Goal: Transaction & Acquisition: Book appointment/travel/reservation

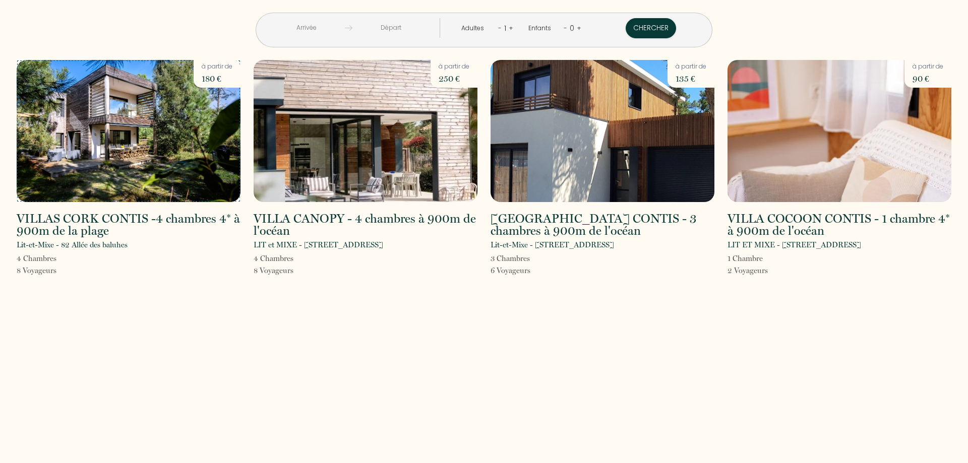
click at [170, 162] on img at bounding box center [129, 131] width 224 height 142
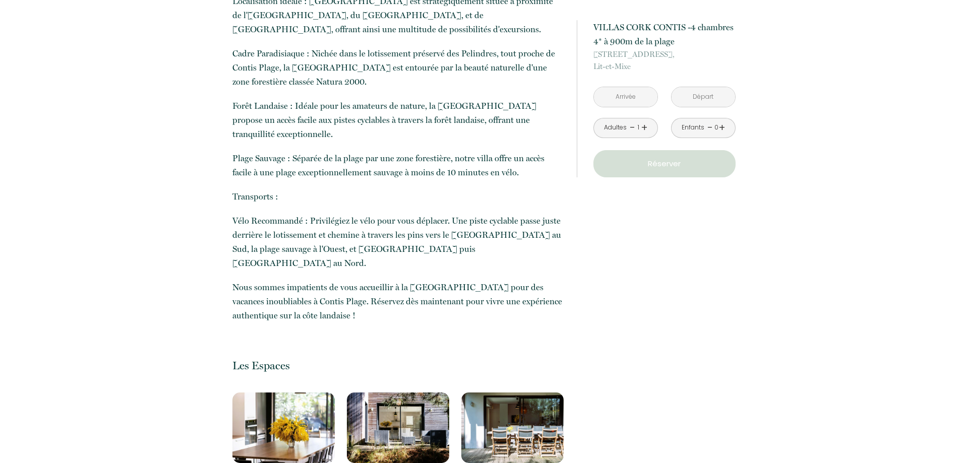
scroll to position [1234, 0]
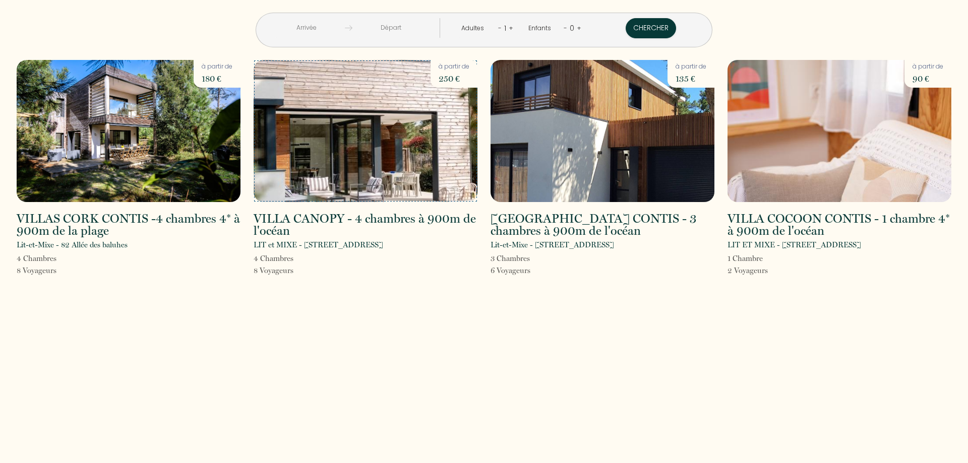
click at [375, 165] on img at bounding box center [366, 131] width 224 height 142
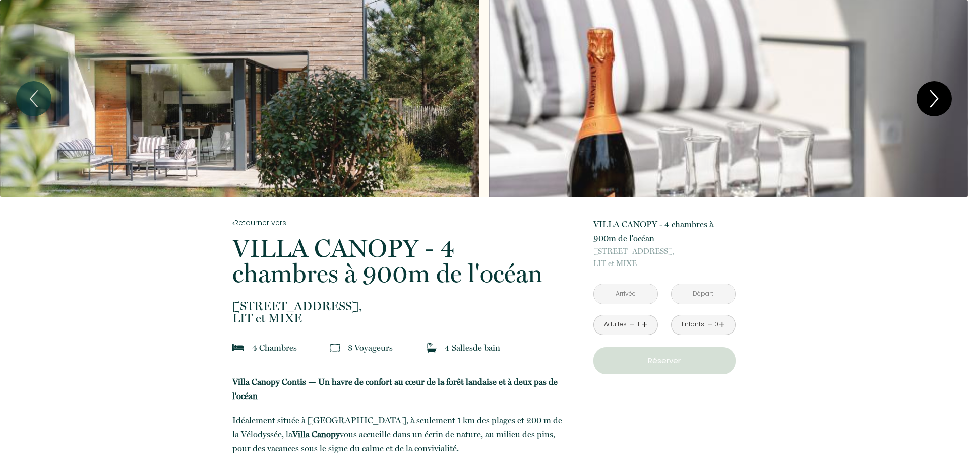
click at [939, 89] on icon "Next" at bounding box center [934, 99] width 21 height 30
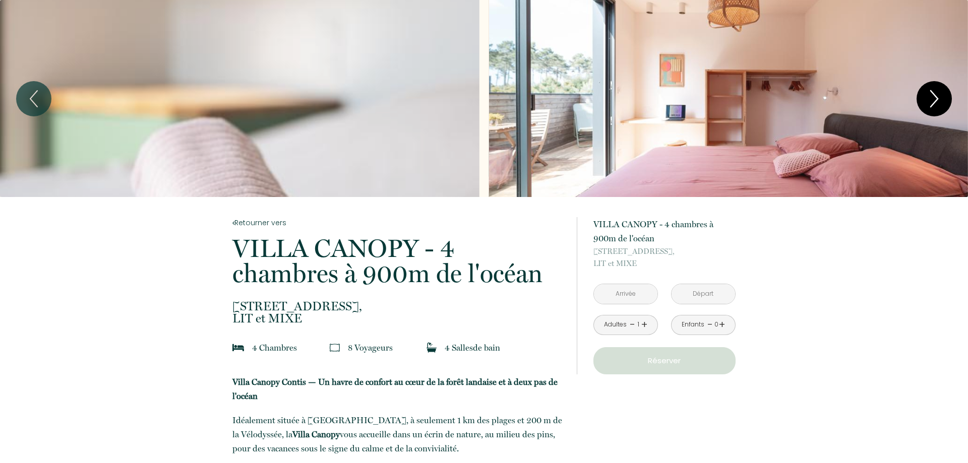
click at [939, 93] on icon "Next" at bounding box center [934, 99] width 21 height 30
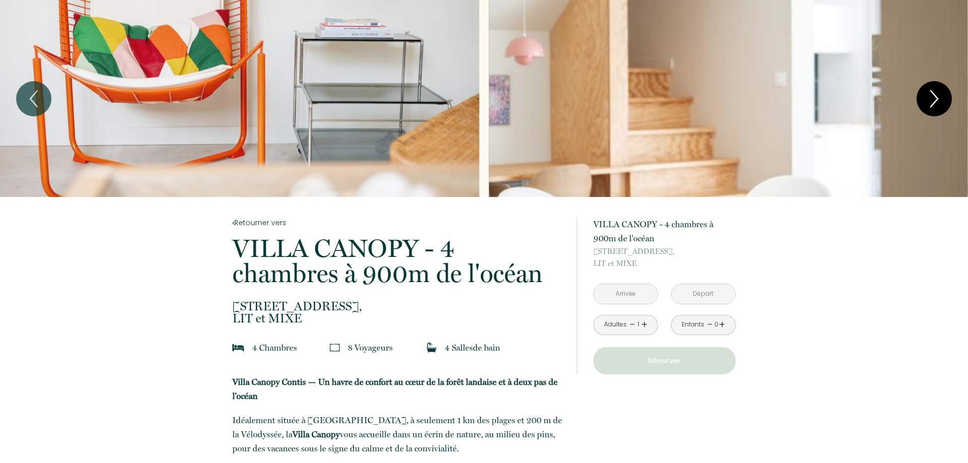
click at [939, 93] on icon "Next" at bounding box center [934, 99] width 21 height 30
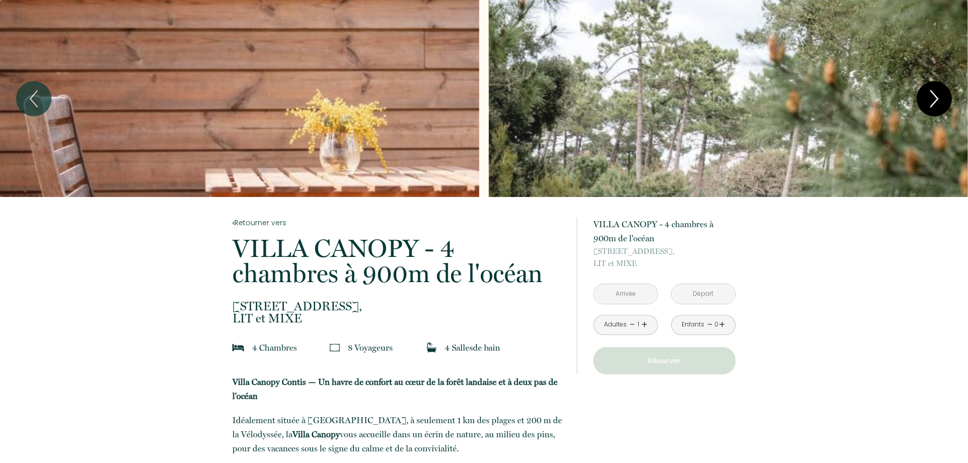
click at [939, 93] on icon "Next" at bounding box center [934, 99] width 21 height 30
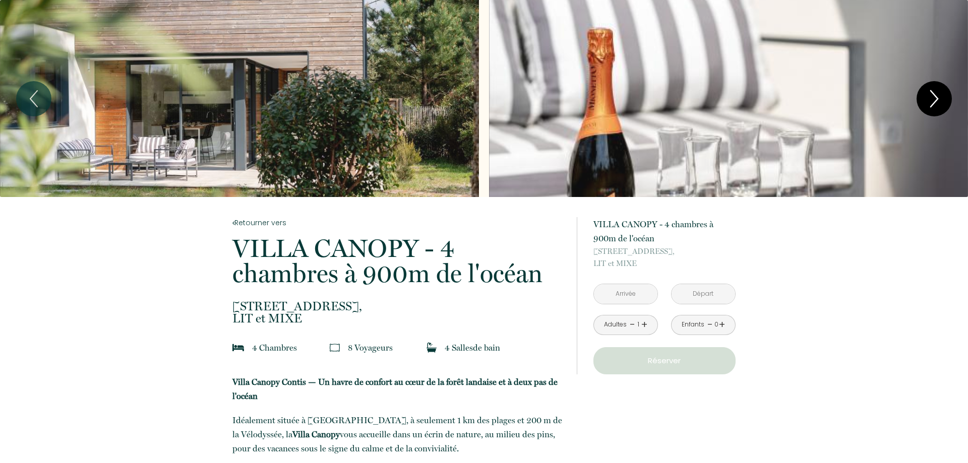
click at [939, 93] on icon "Next" at bounding box center [934, 99] width 21 height 30
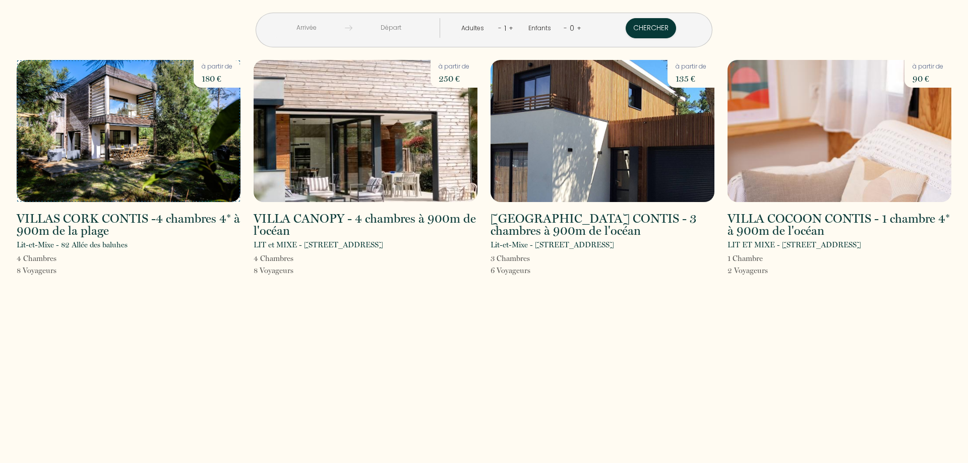
click at [123, 163] on img at bounding box center [129, 131] width 224 height 142
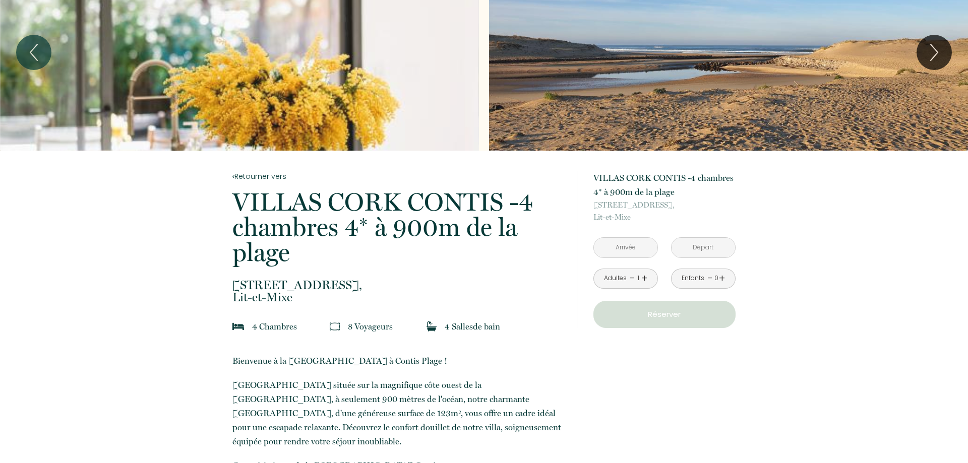
scroll to position [154, 0]
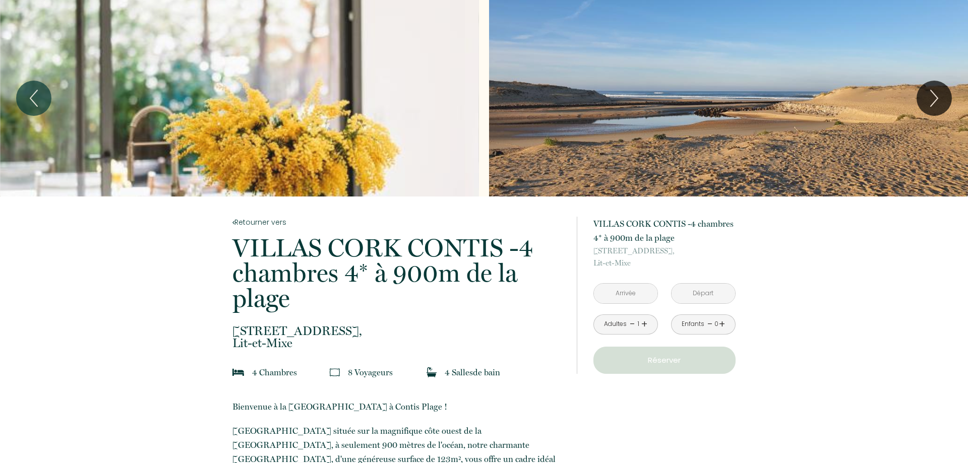
scroll to position [0, 0]
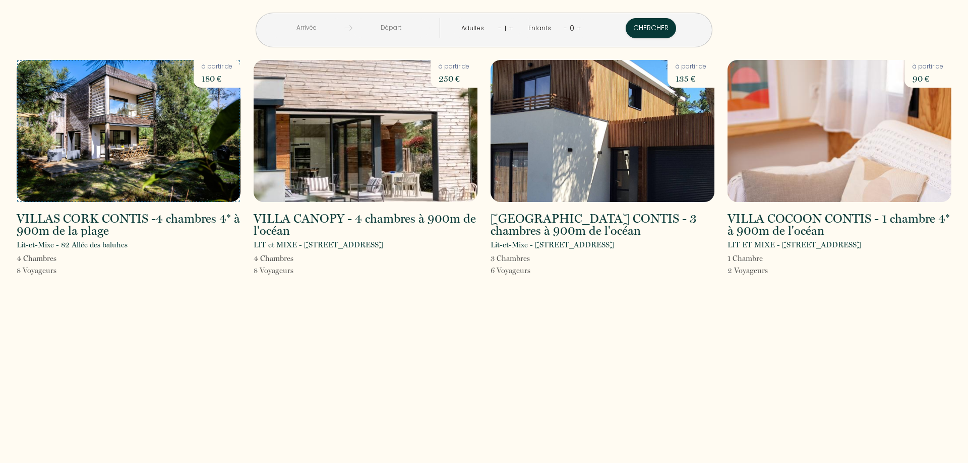
click at [188, 158] on img at bounding box center [129, 131] width 224 height 142
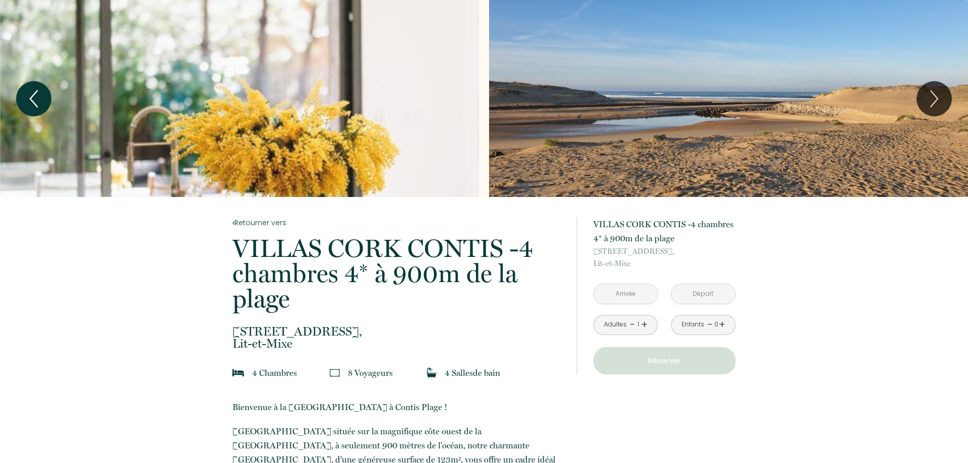
click at [44, 95] on icon "Previous" at bounding box center [33, 99] width 21 height 30
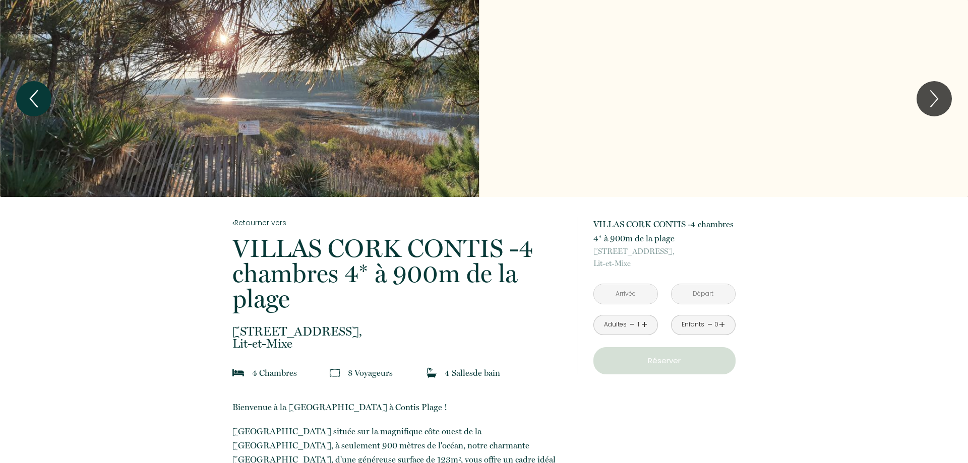
click at [34, 99] on icon "Previous" at bounding box center [33, 99] width 21 height 30
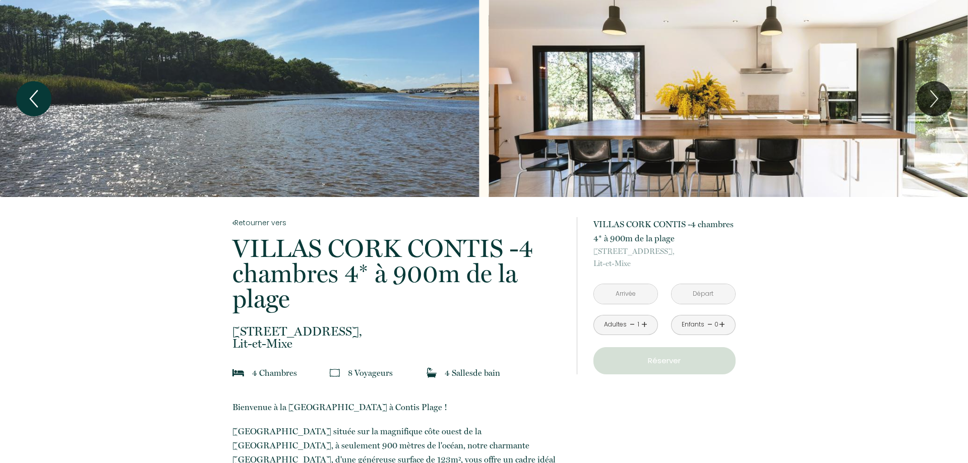
click at [34, 99] on icon "Previous" at bounding box center [33, 99] width 21 height 30
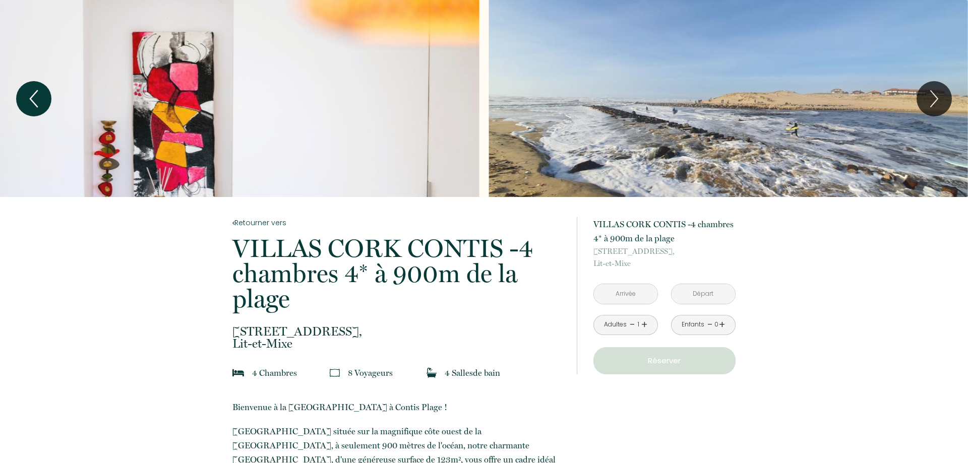
click at [34, 99] on icon "Previous" at bounding box center [33, 99] width 21 height 30
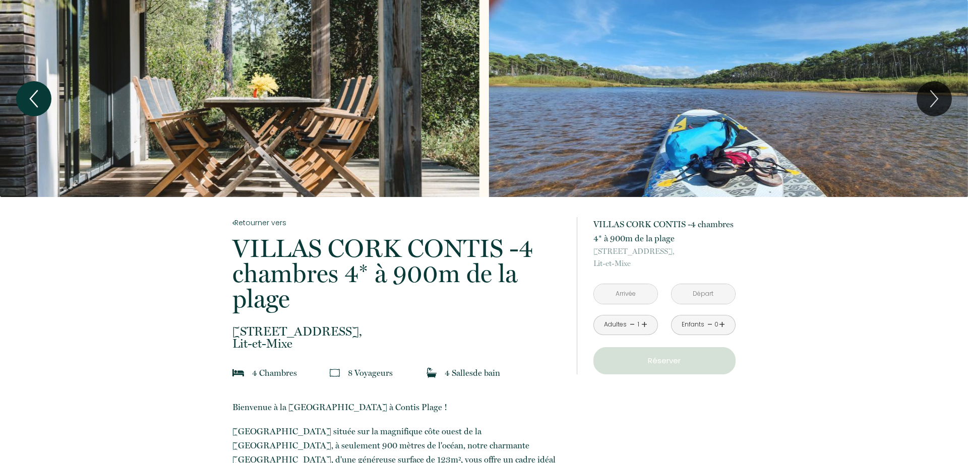
click at [34, 99] on icon "Previous" at bounding box center [33, 99] width 21 height 30
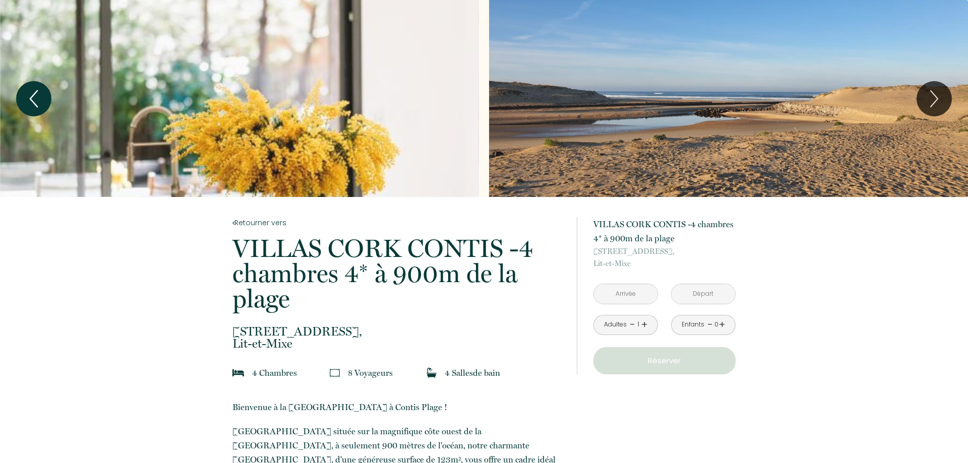
click at [34, 99] on icon "Previous" at bounding box center [33, 99] width 21 height 30
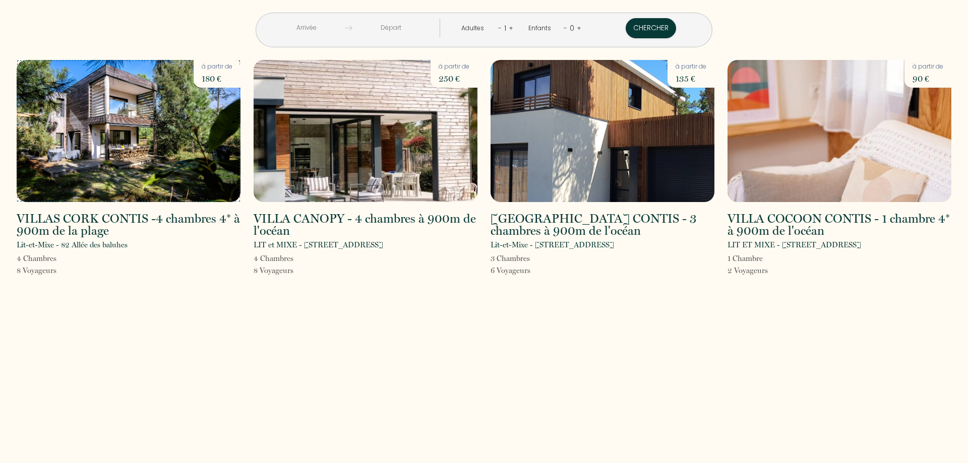
click at [147, 160] on img at bounding box center [129, 131] width 224 height 142
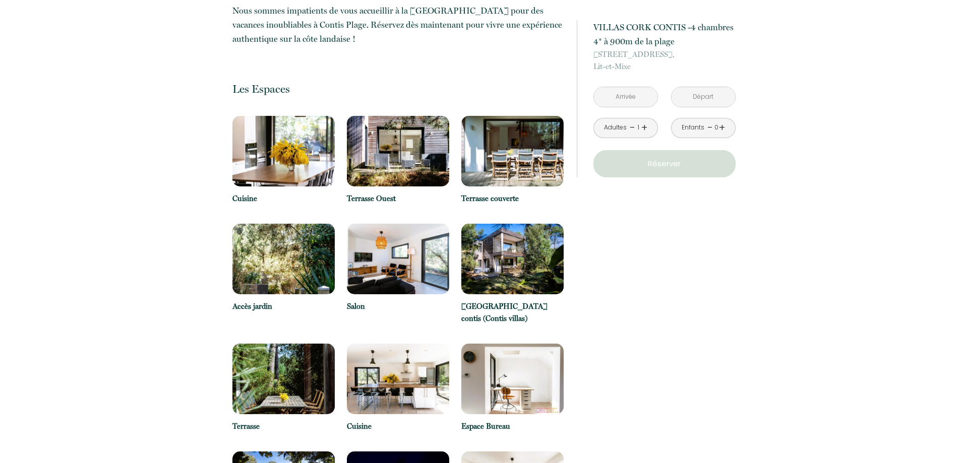
scroll to position [1286, 0]
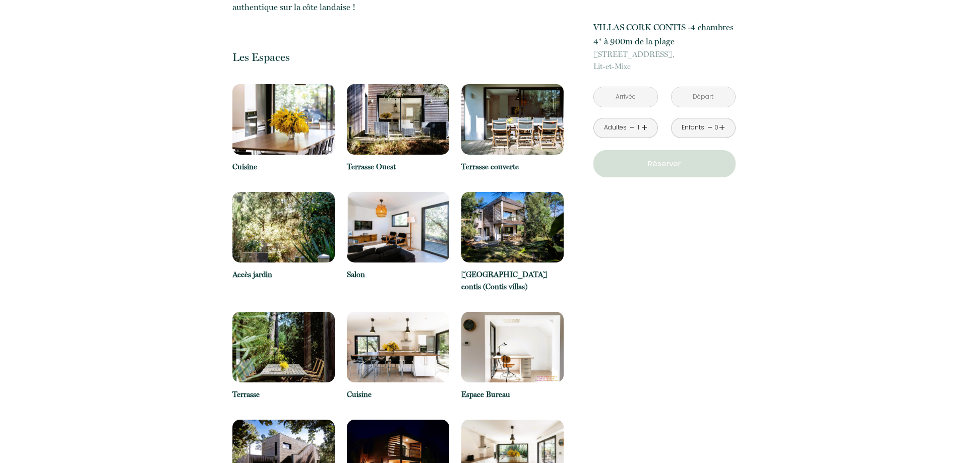
click at [518, 192] on img at bounding box center [512, 227] width 102 height 71
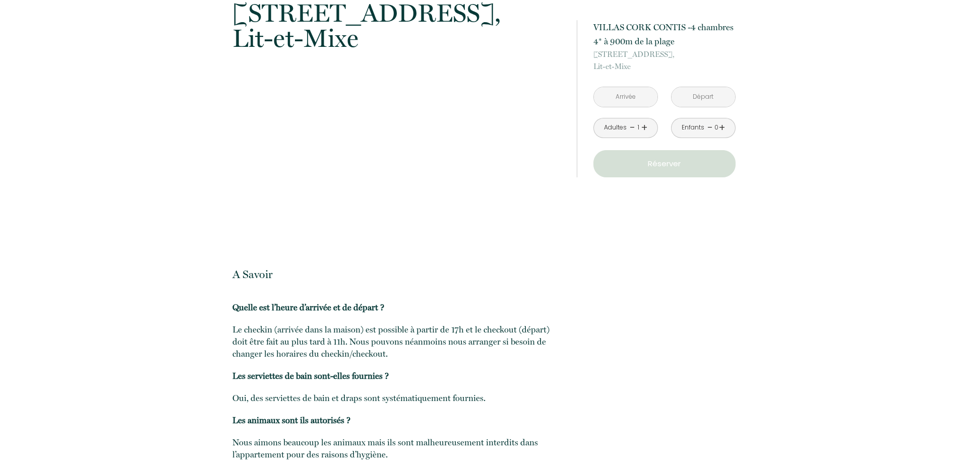
scroll to position [2880, 0]
